Goal: Task Accomplishment & Management: Use online tool/utility

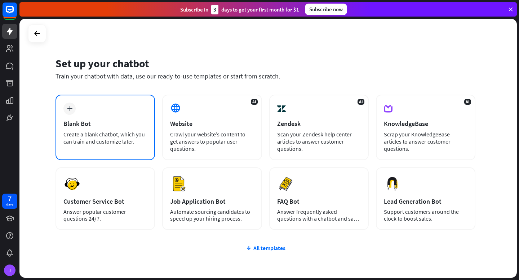
click at [118, 143] on div "Create a blank chatbot, which you can train and customize later." at bounding box center [105, 138] width 84 height 14
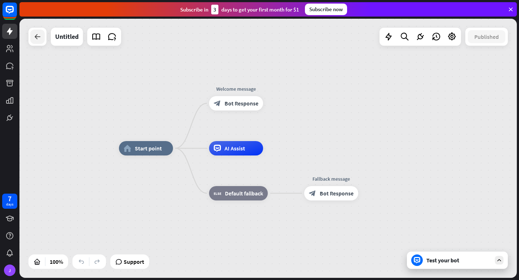
click at [33, 40] on icon at bounding box center [37, 36] width 9 height 9
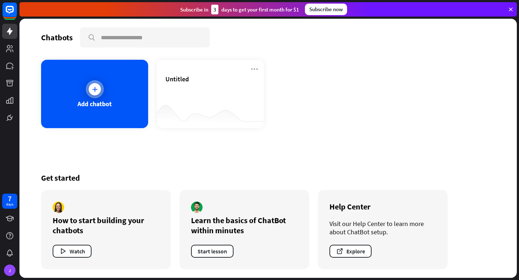
click at [102, 91] on div at bounding box center [95, 89] width 18 height 18
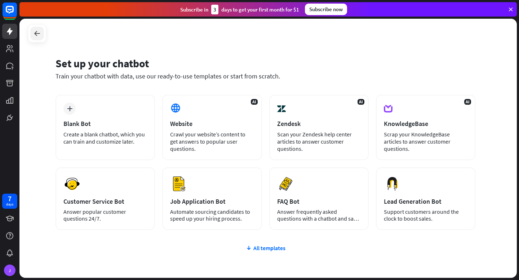
click at [37, 34] on icon at bounding box center [37, 33] width 9 height 9
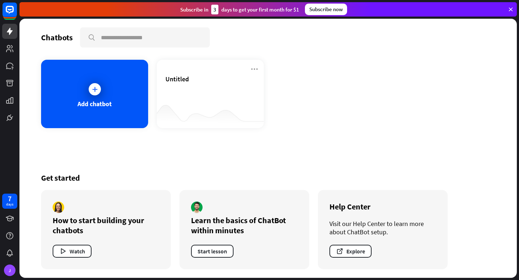
click at [511, 10] on icon at bounding box center [510, 9] width 6 height 6
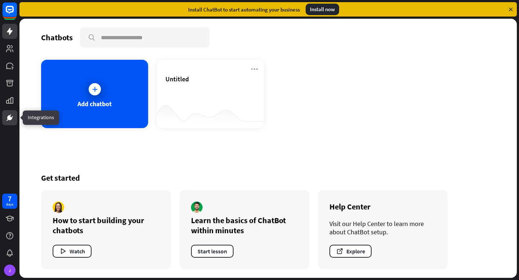
click at [11, 115] on icon at bounding box center [9, 118] width 9 height 9
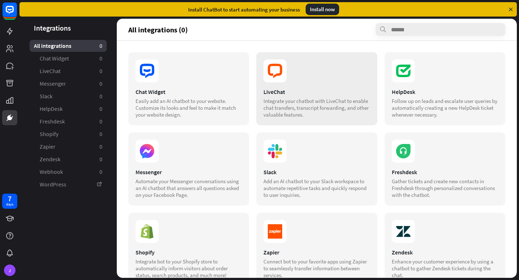
click at [279, 89] on div "LiveChat" at bounding box center [316, 91] width 106 height 7
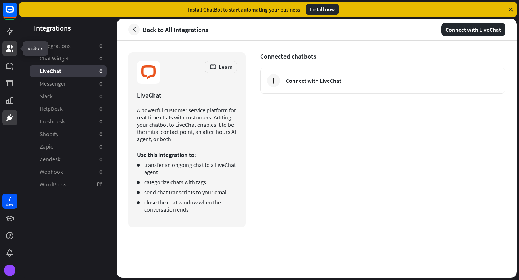
click at [10, 53] on icon at bounding box center [9, 48] width 9 height 9
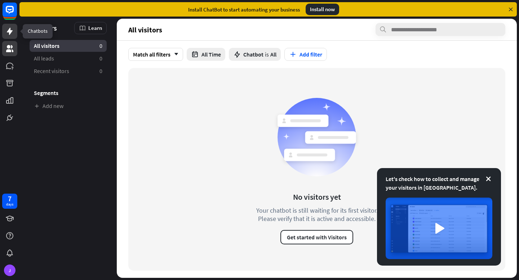
click at [13, 32] on icon at bounding box center [9, 31] width 9 height 9
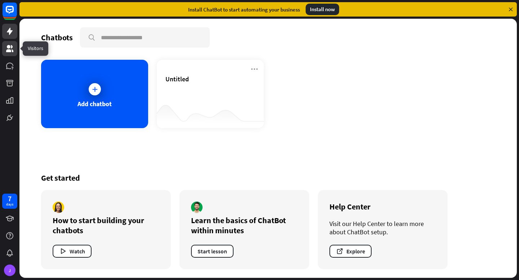
click at [8, 52] on icon at bounding box center [9, 48] width 7 height 7
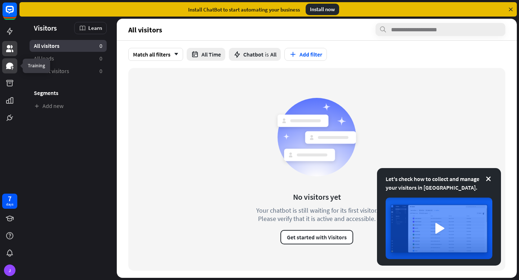
click at [9, 68] on icon at bounding box center [9, 66] width 7 height 6
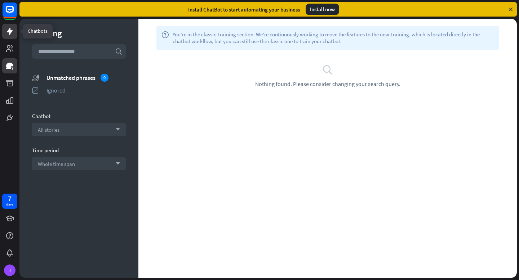
click at [5, 30] on icon at bounding box center [9, 31] width 9 height 9
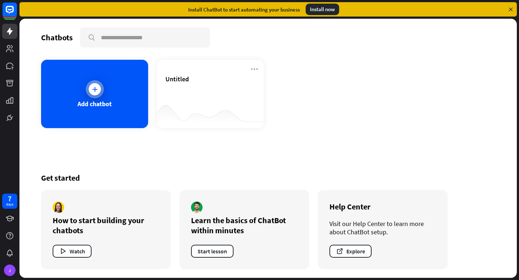
click at [68, 82] on div "Add chatbot" at bounding box center [94, 94] width 107 height 68
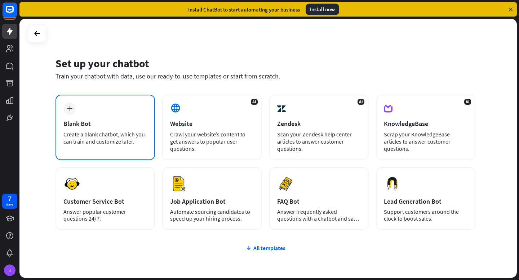
click at [96, 120] on div "Blank Bot" at bounding box center [105, 124] width 84 height 8
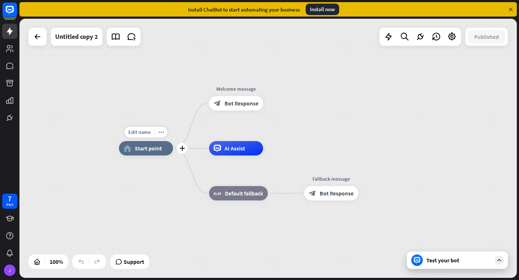
click at [152, 147] on span "Start point" at bounding box center [148, 148] width 27 height 7
click at [79, 86] on div "home_2 Start point Welcome message block_bot_response Bot Response AI Assist bl…" at bounding box center [267, 148] width 497 height 259
click at [65, 38] on div "Untitled copy 2" at bounding box center [76, 37] width 43 height 18
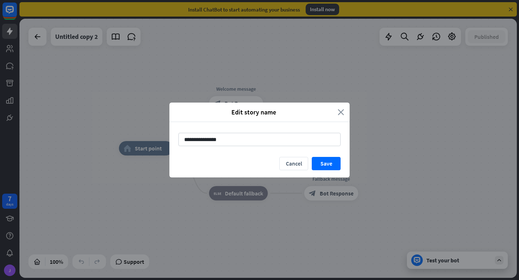
click at [343, 113] on icon "close" at bounding box center [341, 112] width 6 height 8
